Goal: Task Accomplishment & Management: Use online tool/utility

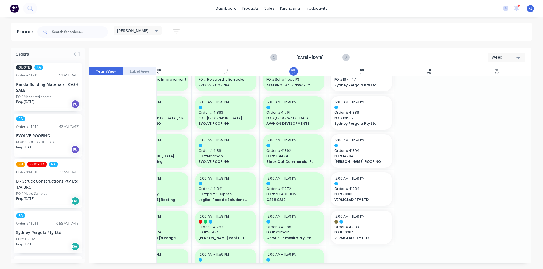
scroll to position [0, 103]
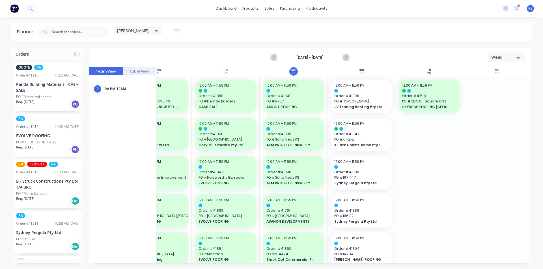
click at [88, 26] on div at bounding box center [72, 31] width 71 height 17
click at [74, 27] on input "text" at bounding box center [80, 31] width 56 height 11
click at [343, 54] on button "Next page" at bounding box center [345, 57] width 11 height 11
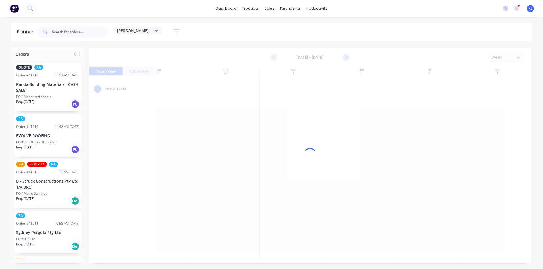
scroll to position [0, 101]
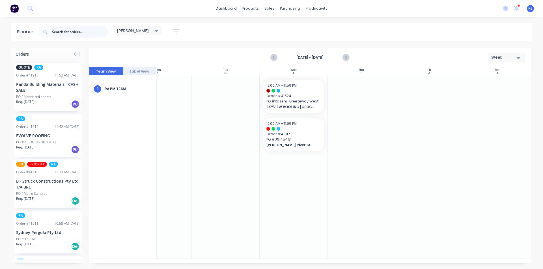
click at [101, 34] on input "text" at bounding box center [80, 31] width 56 height 11
click at [296, 142] on span "PO # JN145413" at bounding box center [293, 139] width 54 height 5
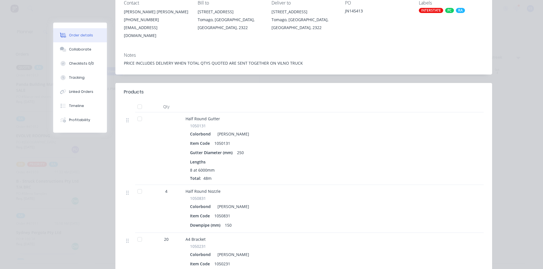
scroll to position [0, 0]
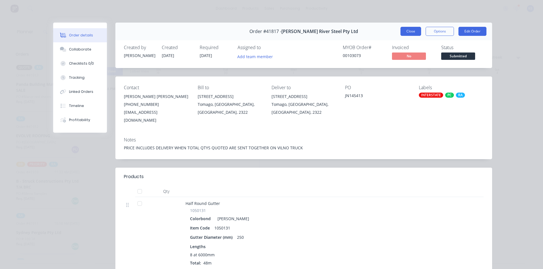
click at [405, 33] on button "Close" at bounding box center [410, 31] width 21 height 9
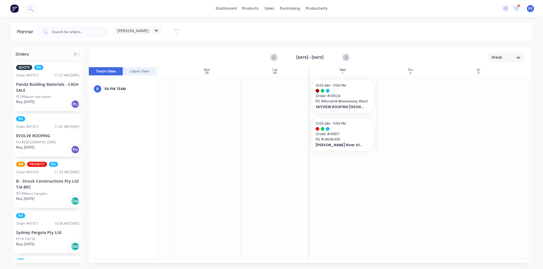
scroll to position [0, 51]
click at [76, 34] on input "text" at bounding box center [80, 31] width 56 height 11
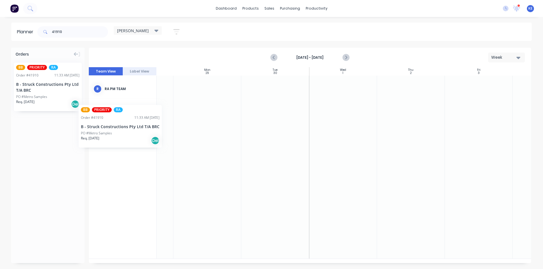
scroll to position [0, 48]
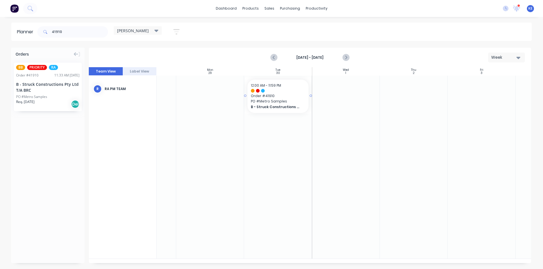
drag, startPoint x: 66, startPoint y: 101, endPoint x: 297, endPoint y: 105, distance: 230.7
click at [273, 59] on icon "Previous page" at bounding box center [274, 57] width 7 height 7
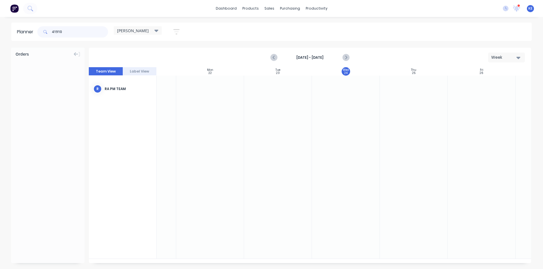
drag, startPoint x: 92, startPoint y: 34, endPoint x: 40, endPoint y: 36, distance: 52.3
click at [40, 36] on div "41910" at bounding box center [72, 31] width 71 height 11
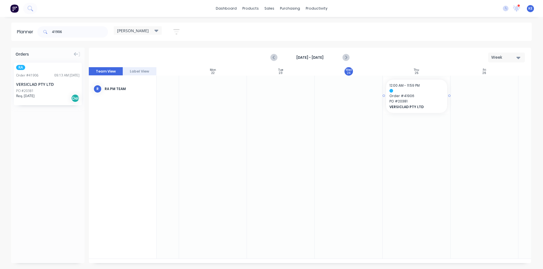
drag, startPoint x: 58, startPoint y: 103, endPoint x: 392, endPoint y: 129, distance: 335.0
click at [76, 29] on input "41906" at bounding box center [80, 31] width 56 height 11
drag, startPoint x: 41, startPoint y: 96, endPoint x: 388, endPoint y: 93, distance: 347.2
drag, startPoint x: 82, startPoint y: 32, endPoint x: 0, endPoint y: 26, distance: 82.5
click at [0, 26] on div "Planner 41900 [PERSON_NAME] Save new view None edit [PERSON_NAME] (Default) edi…" at bounding box center [271, 32] width 543 height 18
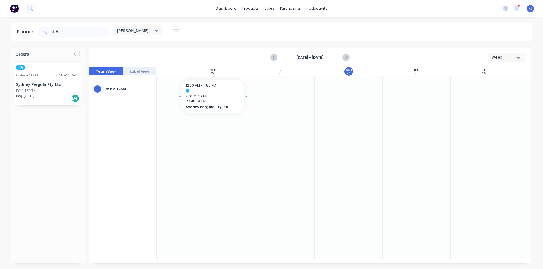
scroll to position [0, 43]
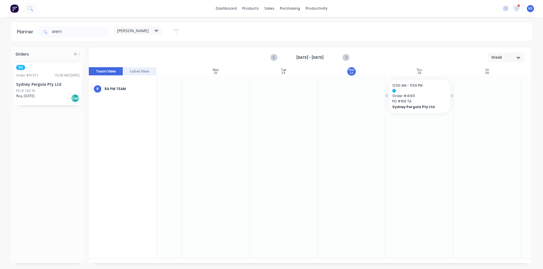
drag, startPoint x: 50, startPoint y: 90, endPoint x: 448, endPoint y: 85, distance: 398.7
drag, startPoint x: 86, startPoint y: 22, endPoint x: 81, endPoint y: 22, distance: 5.7
click at [81, 22] on div "dashboard products sales purchasing productivity dashboard products Product Cat…" at bounding box center [271, 134] width 543 height 269
drag, startPoint x: 80, startPoint y: 26, endPoint x: 75, endPoint y: 26, distance: 5.7
click at [75, 26] on input "41911" at bounding box center [80, 31] width 56 height 11
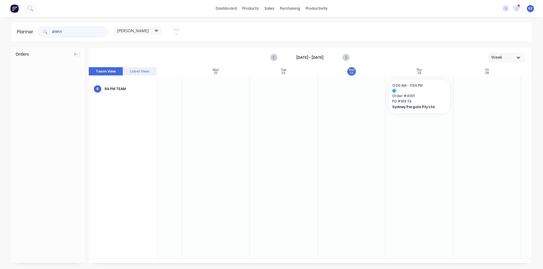
drag, startPoint x: 76, startPoint y: 30, endPoint x: 27, endPoint y: 31, distance: 49.8
click at [27, 31] on header "Planner 41911 [PERSON_NAME] Save new view None edit [PERSON_NAME] (Default) edi…" at bounding box center [271, 32] width 520 height 18
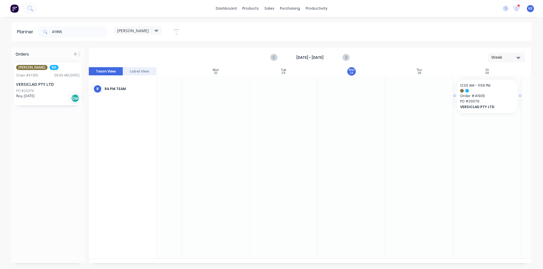
drag, startPoint x: 62, startPoint y: 87, endPoint x: 460, endPoint y: 93, distance: 397.3
click at [78, 35] on input "41905" at bounding box center [80, 31] width 56 height 11
type input "41907"
click at [57, 97] on div "Req. [DATE] Del" at bounding box center [47, 99] width 63 height 10
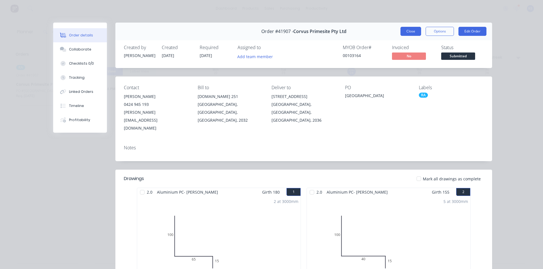
click at [405, 34] on button "Close" at bounding box center [410, 31] width 21 height 9
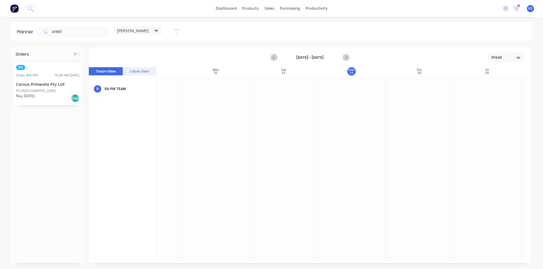
click at [57, 94] on div "Req. [DATE] Del" at bounding box center [47, 99] width 63 height 10
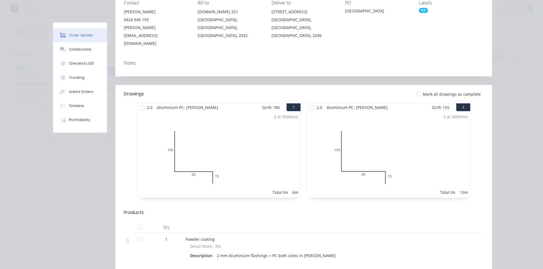
scroll to position [0, 0]
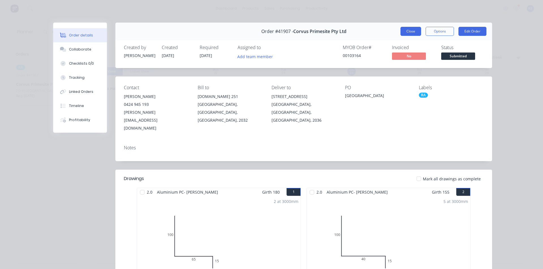
click at [401, 33] on button "Close" at bounding box center [410, 31] width 21 height 9
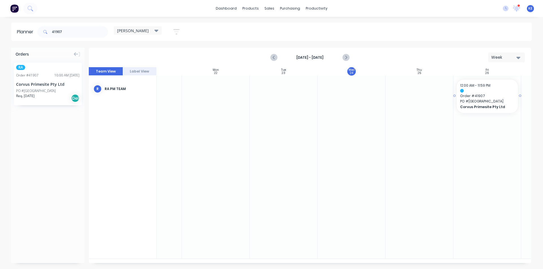
drag, startPoint x: 58, startPoint y: 85, endPoint x: 475, endPoint y: 86, distance: 416.7
drag, startPoint x: 103, startPoint y: 31, endPoint x: 13, endPoint y: 32, distance: 89.9
click at [13, 32] on header "Planner 41907 [PERSON_NAME] Save new view None edit [PERSON_NAME] (Default) edi…" at bounding box center [271, 32] width 520 height 18
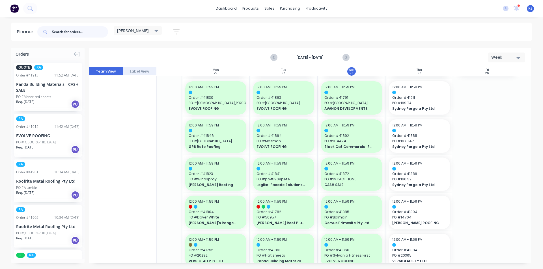
scroll to position [0, 43]
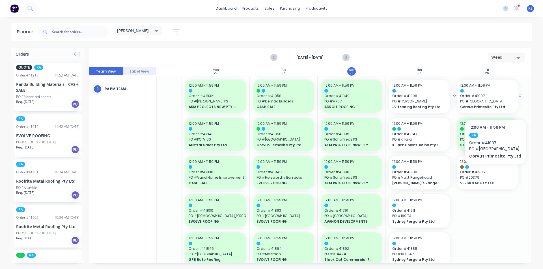
click at [493, 103] on span "PO # [GEOGRAPHIC_DATA]" at bounding box center [487, 101] width 54 height 5
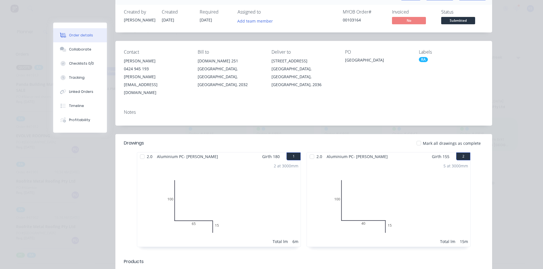
scroll to position [0, 0]
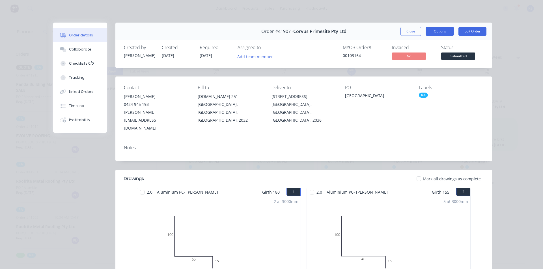
click at [425, 28] on button "Options" at bounding box center [439, 31] width 28 height 9
click at [420, 29] on div "Close Options Edit Order" at bounding box center [443, 31] width 86 height 9
click at [418, 29] on button "Close" at bounding box center [410, 31] width 21 height 9
click at [416, 29] on div "[PERSON_NAME] Save new view None edit [PERSON_NAME] (Default) edit Iraking edit…" at bounding box center [283, 31] width 495 height 17
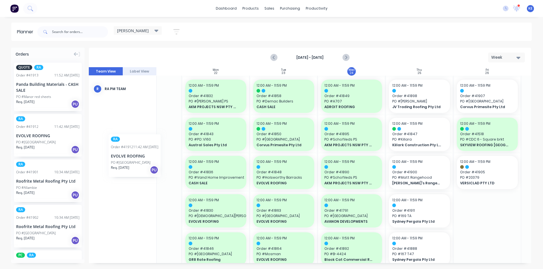
scroll to position [0, 40]
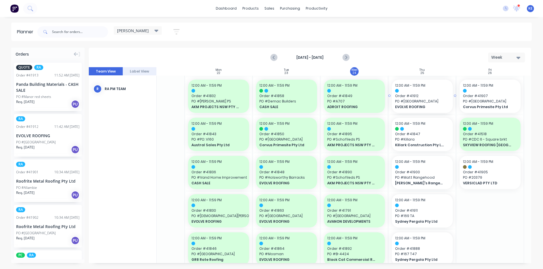
drag, startPoint x: 60, startPoint y: 133, endPoint x: 399, endPoint y: 111, distance: 340.6
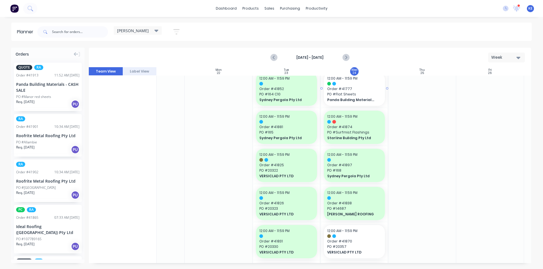
scroll to position [486, 40]
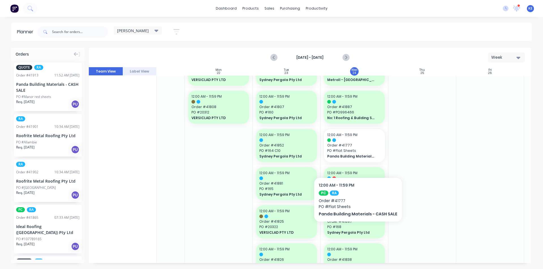
click at [515, 196] on div at bounding box center [490, 51] width 68 height 922
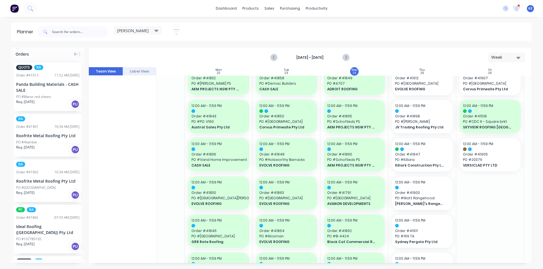
scroll to position [0, 40]
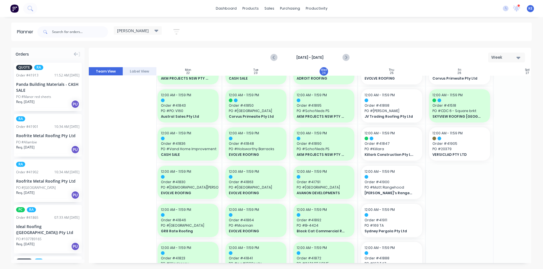
scroll to position [0, 70]
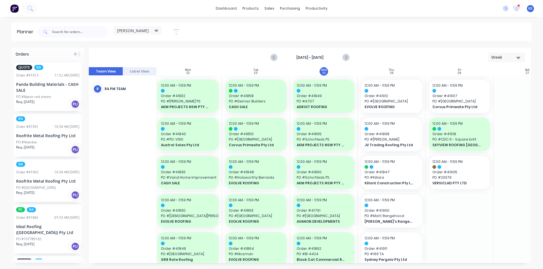
click at [541, 164] on div "Orders QUOTE RA Order # 41913 11:52 AM [DATE] Panda Building Materials - CASH S…" at bounding box center [271, 158] width 543 height 221
click at [71, 34] on input "text" at bounding box center [80, 31] width 56 height 11
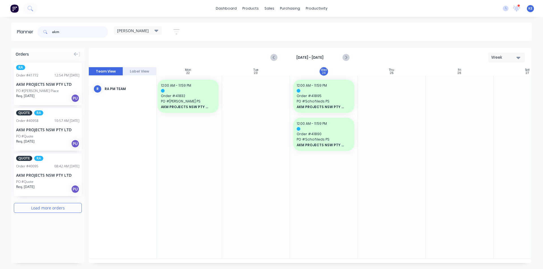
type input "akm"
click at [64, 90] on div "PO #[PERSON_NAME] Place" at bounding box center [47, 90] width 63 height 5
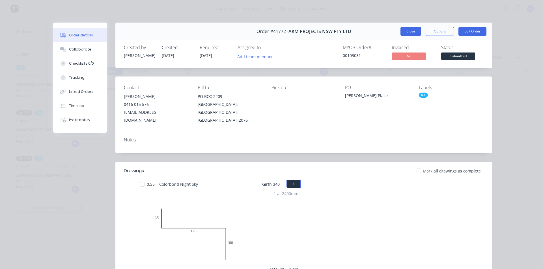
click at [406, 30] on button "Close" at bounding box center [410, 31] width 21 height 9
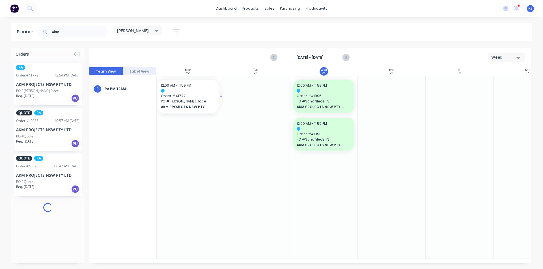
scroll to position [0, 68]
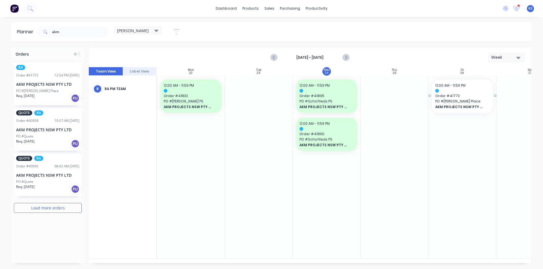
drag, startPoint x: 66, startPoint y: 76, endPoint x: 443, endPoint y: 101, distance: 377.7
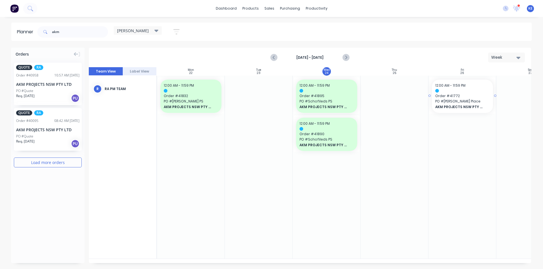
click at [456, 102] on span "PO # [PERSON_NAME] Place" at bounding box center [462, 101] width 54 height 5
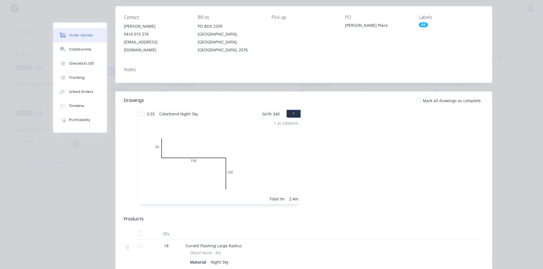
scroll to position [0, 0]
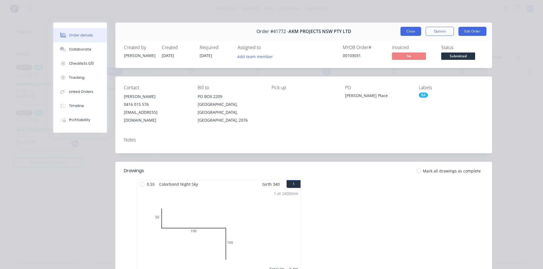
click at [407, 32] on button "Close" at bounding box center [410, 31] width 21 height 9
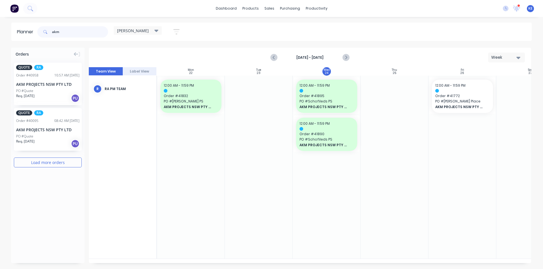
drag, startPoint x: 60, startPoint y: 35, endPoint x: 6, endPoint y: 31, distance: 54.4
click at [6, 31] on div "Planner [PERSON_NAME] Save new view None edit [PERSON_NAME] (Default) edit Irak…" at bounding box center [271, 32] width 543 height 18
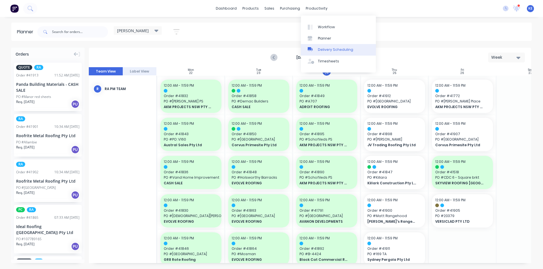
click at [319, 49] on div "Delivery Scheduling" at bounding box center [335, 49] width 35 height 5
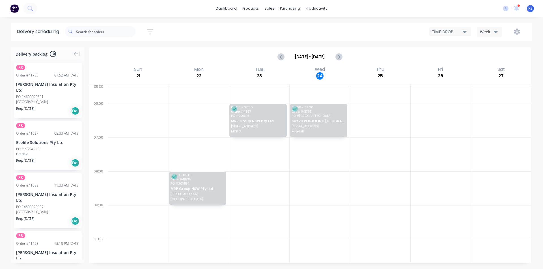
click at [487, 33] on div "Week" at bounding box center [488, 32] width 16 height 6
click at [488, 57] on div "Vehicle" at bounding box center [505, 57] width 56 height 11
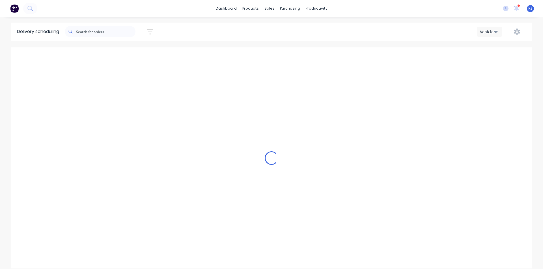
scroll to position [0, 0]
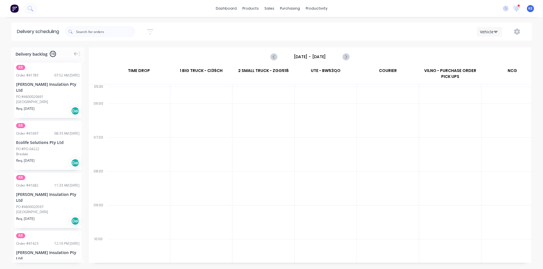
click at [326, 52] on label "[DATE] - [DATE]" at bounding box center [310, 56] width 57 height 9
click at [326, 53] on input "[DATE] - [DATE]" at bounding box center [310, 57] width 56 height 8
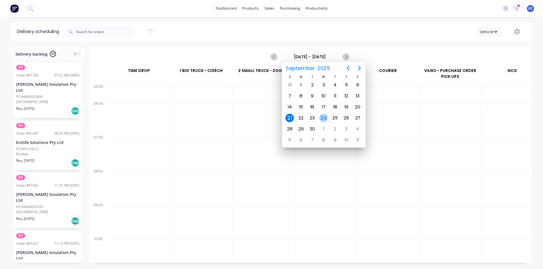
click at [323, 115] on div "24" at bounding box center [323, 118] width 8 height 8
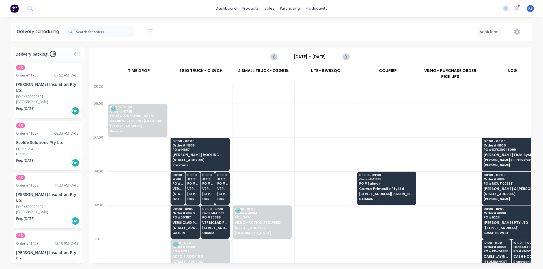
click at [323, 115] on div at bounding box center [326, 121] width 62 height 34
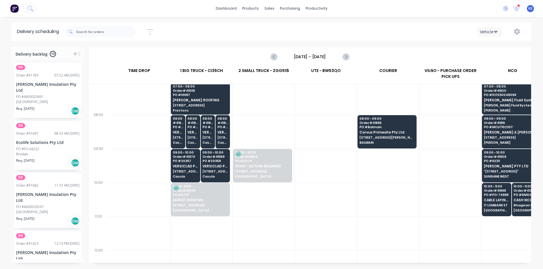
click at [302, 124] on div at bounding box center [326, 132] width 62 height 34
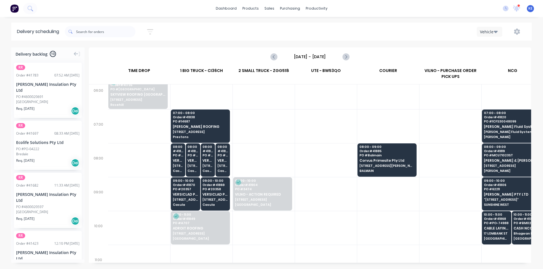
scroll to position [0, 0]
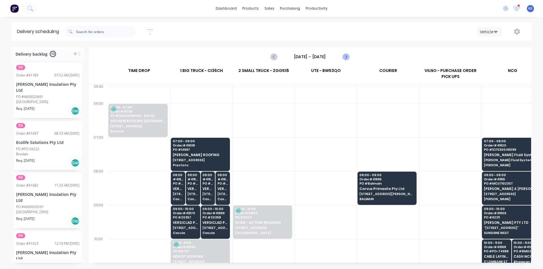
click at [345, 54] on icon "Next page" at bounding box center [345, 56] width 7 height 7
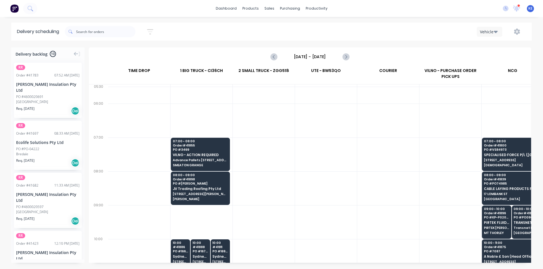
click at [307, 139] on div at bounding box center [326, 155] width 62 height 34
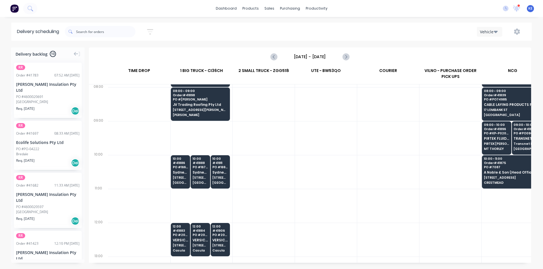
scroll to position [85, 0]
click at [199, 100] on span "PO # [PERSON_NAME]" at bounding box center [200, 98] width 55 height 3
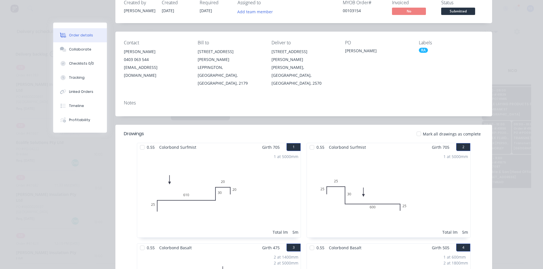
scroll to position [0, 0]
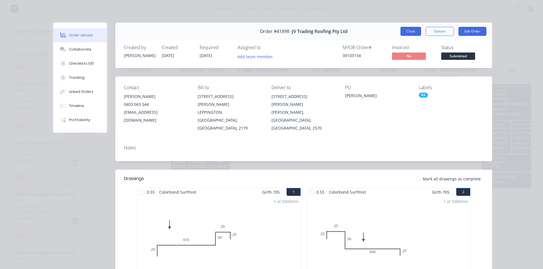
click at [406, 32] on button "Close" at bounding box center [410, 31] width 21 height 9
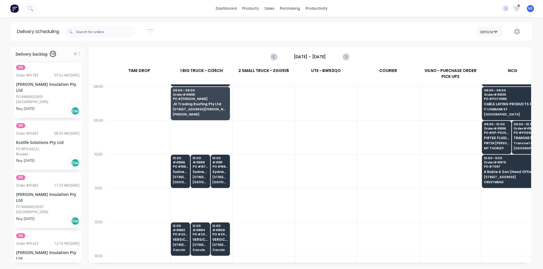
click at [394, 185] on div at bounding box center [388, 172] width 62 height 34
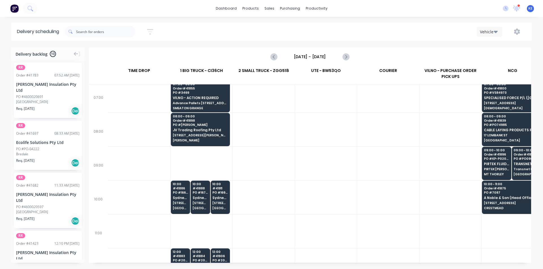
scroll to position [28, 0]
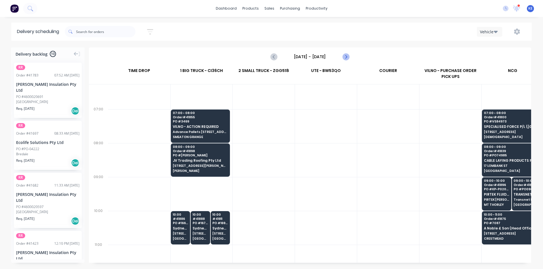
click at [346, 57] on icon "Next page" at bounding box center [345, 57] width 3 height 5
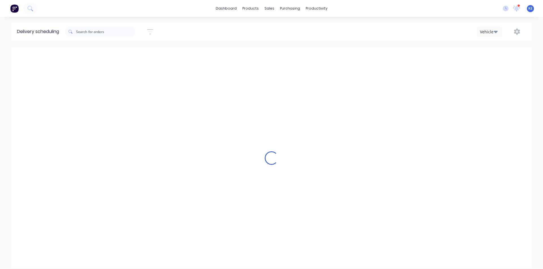
type input "[DATE] - [DATE]"
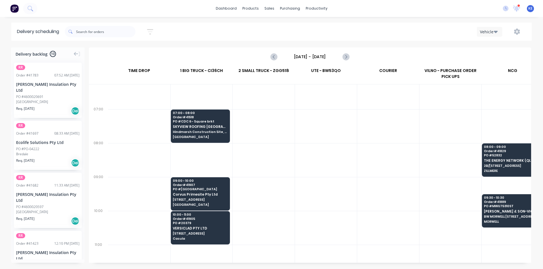
click at [320, 140] on div at bounding box center [326, 126] width 62 height 34
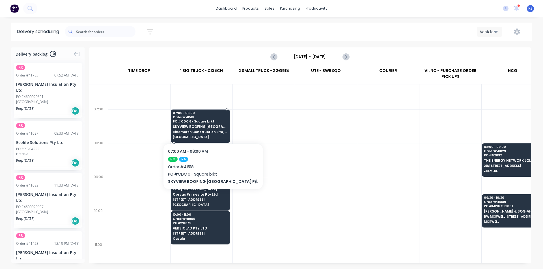
click at [187, 114] on span "07:00 - 08:00" at bounding box center [200, 112] width 55 height 3
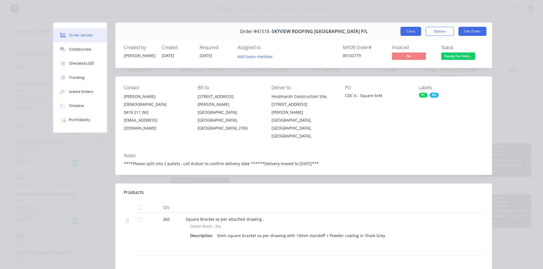
click at [403, 29] on button "Close" at bounding box center [410, 31] width 21 height 9
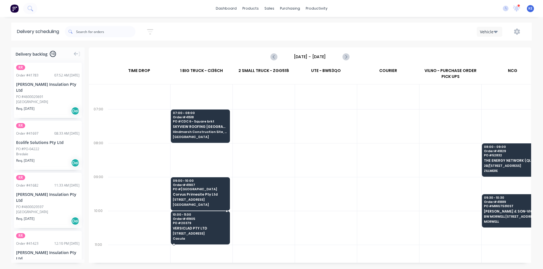
click at [187, 234] on span "[STREET_ADDRESS]" at bounding box center [200, 233] width 55 height 3
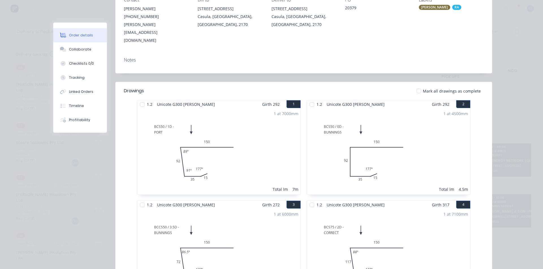
scroll to position [0, 0]
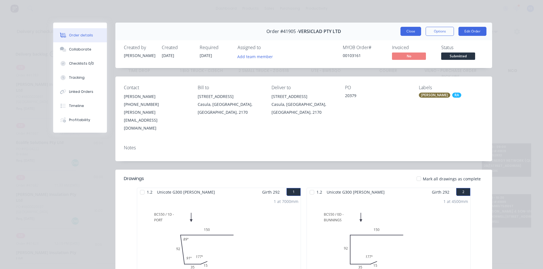
click at [403, 31] on button "Close" at bounding box center [410, 31] width 21 height 9
